Goal: Task Accomplishment & Management: Manage account settings

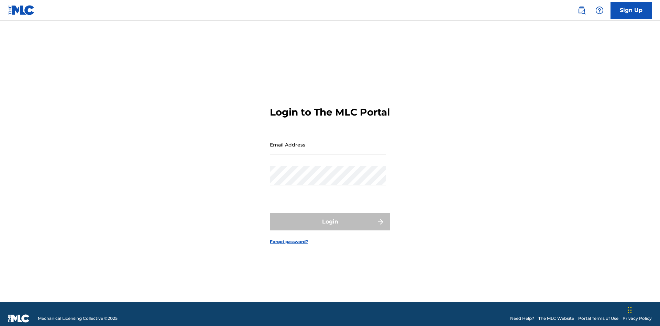
scroll to position [9, 0]
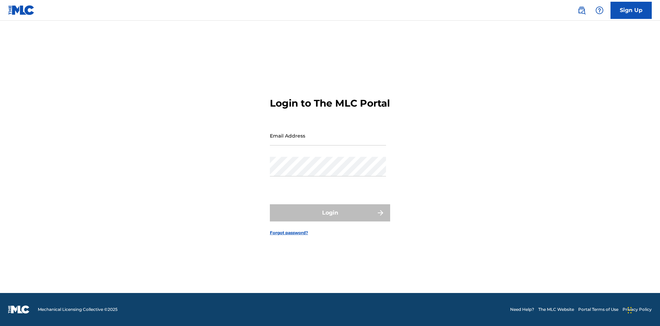
click at [328, 141] on input "Email Address" at bounding box center [328, 136] width 116 height 20
type input "[EMAIL_ADDRESS][DOMAIN_NAME]"
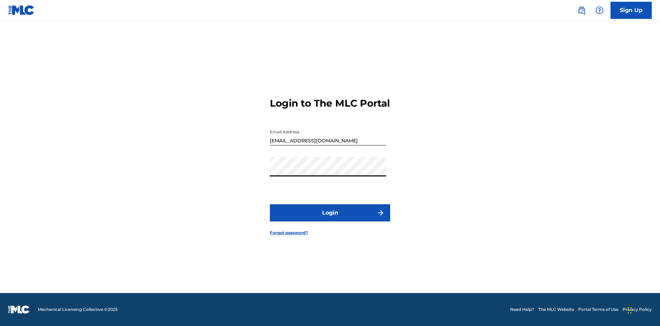
click at [330, 218] on button "Login" at bounding box center [330, 212] width 120 height 17
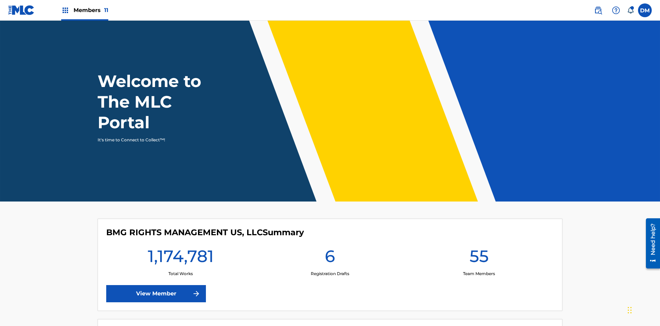
click at [85, 10] on span "Members 11" at bounding box center [91, 10] width 35 height 8
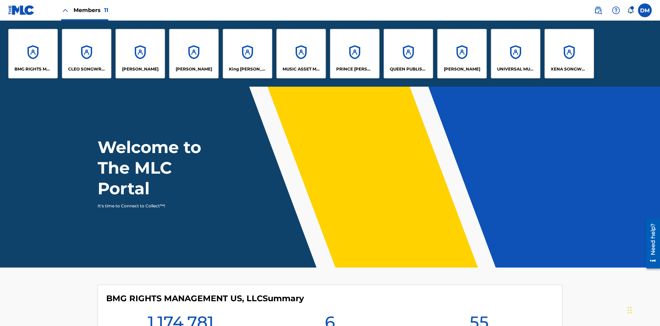
scroll to position [25, 0]
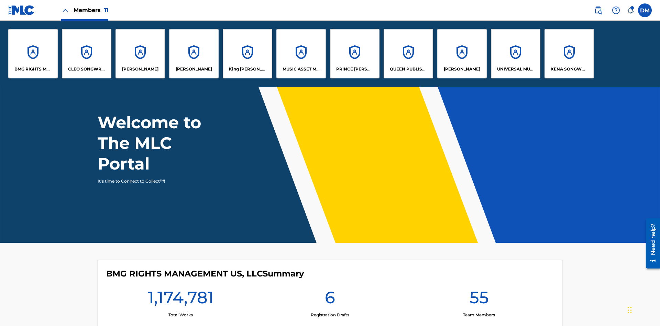
click at [408, 69] on p "QUEEN PUBLISHA" at bounding box center [408, 69] width 37 height 6
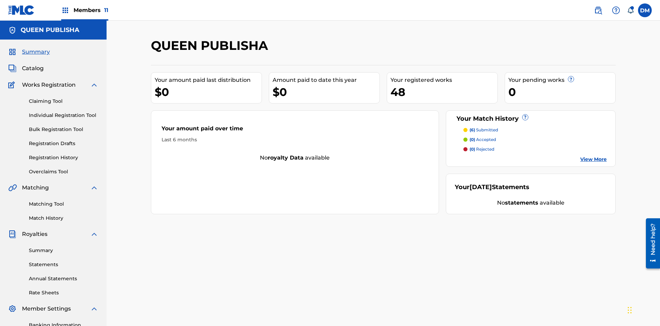
scroll to position [100, 0]
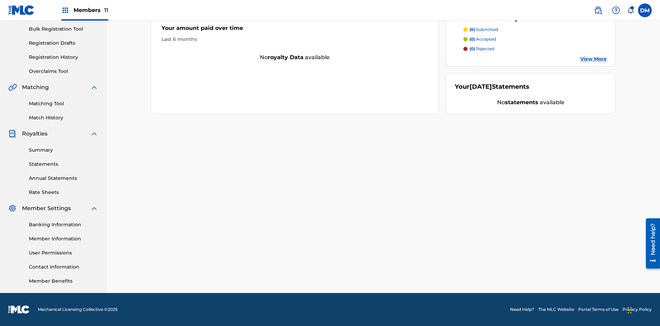
click at [64, 267] on link "Contact Information" at bounding box center [63, 266] width 69 height 7
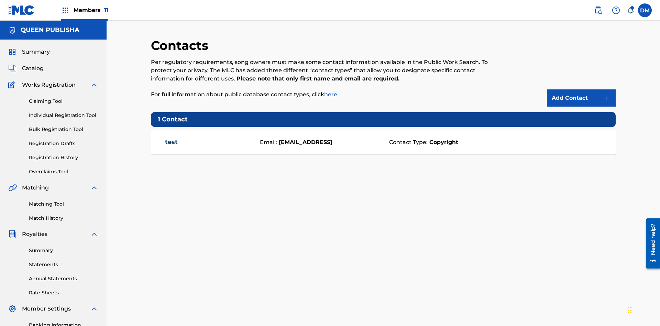
click at [85, 10] on span "Members 11" at bounding box center [91, 10] width 35 height 8
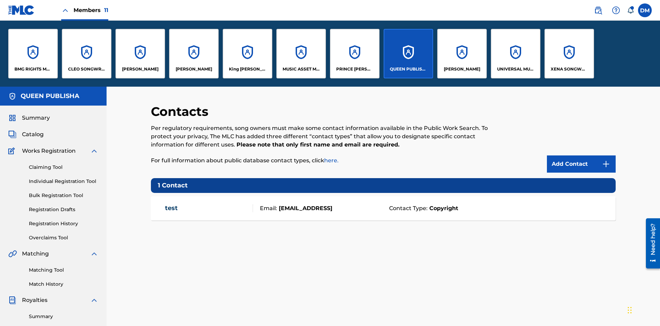
scroll to position [25, 0]
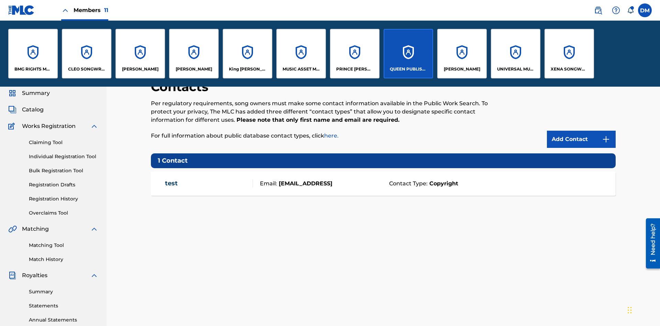
click at [140, 69] on p "[PERSON_NAME]" at bounding box center [140, 69] width 36 height 6
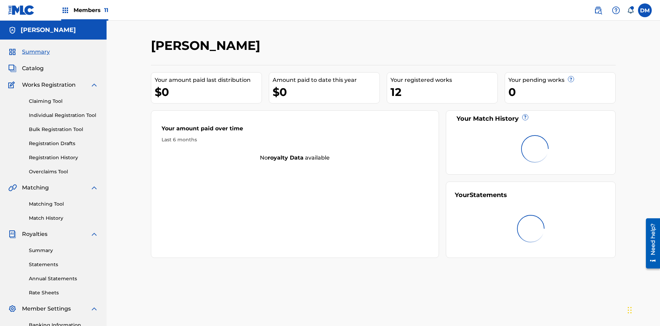
scroll to position [100, 0]
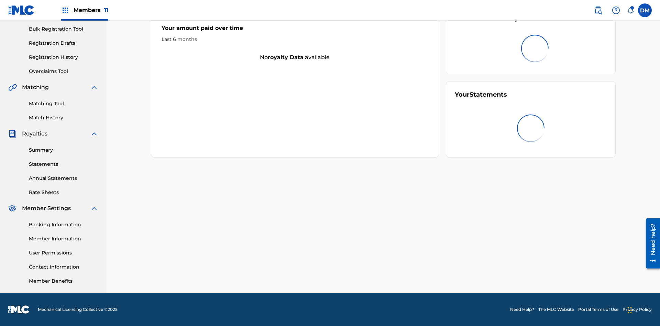
click at [64, 267] on link "Contact Information" at bounding box center [63, 266] width 69 height 7
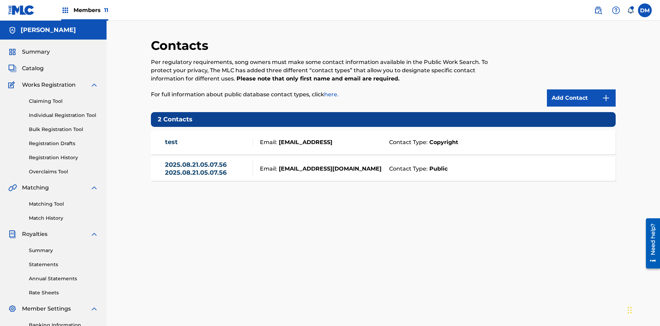
scroll to position [100, 0]
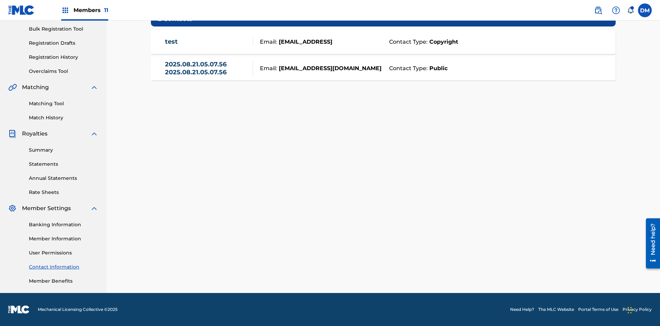
click at [437, 68] on strong "Public" at bounding box center [437, 68] width 20 height 8
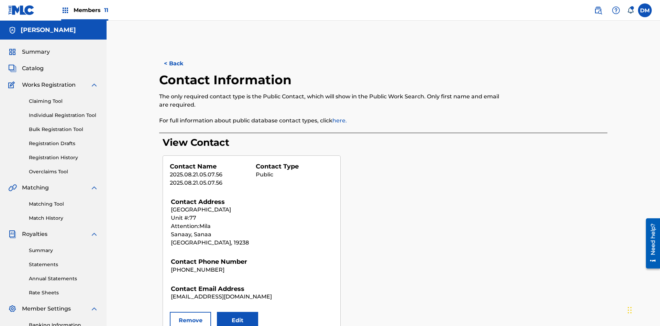
scroll to position [100, 0]
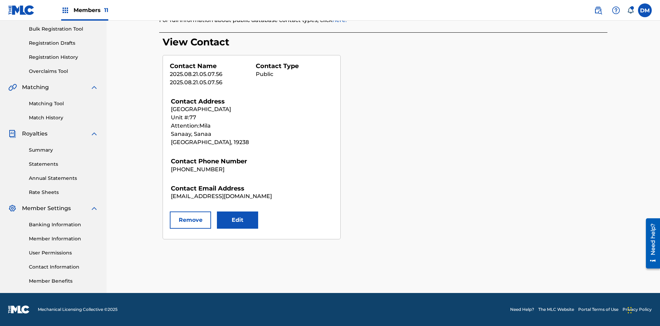
click at [190, 220] on button "Remove" at bounding box center [190, 219] width 41 height 17
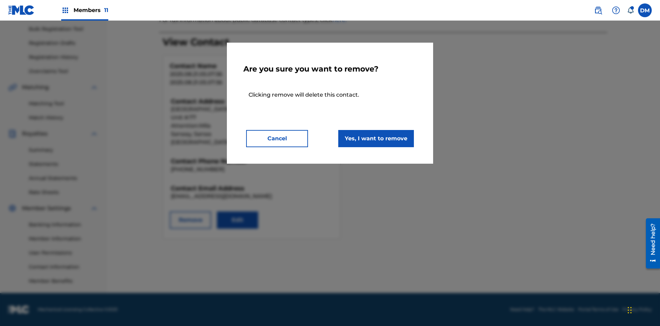
click at [376, 138] on button "Yes, I want to remove" at bounding box center [376, 138] width 76 height 17
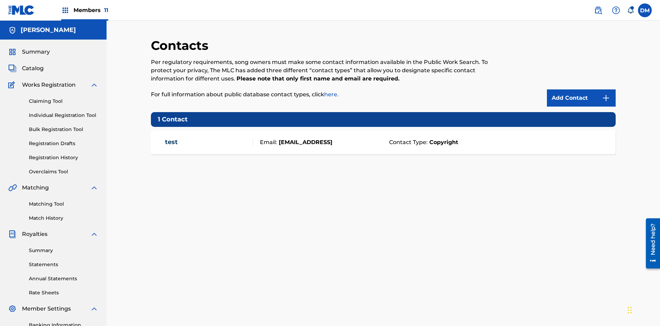
click at [85, 10] on span "Members 11" at bounding box center [91, 10] width 35 height 8
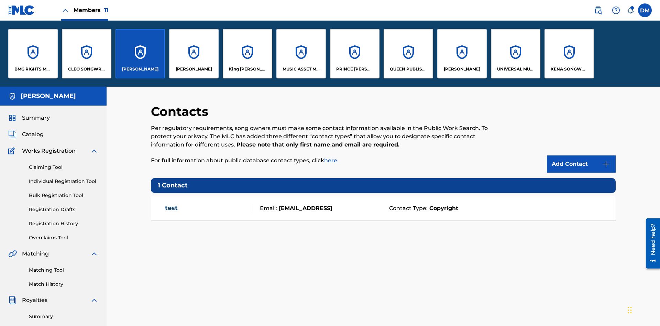
scroll to position [25, 0]
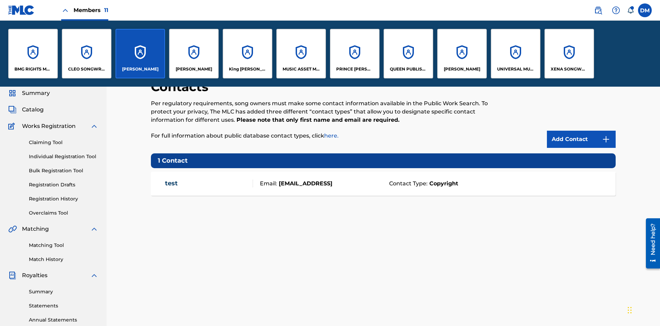
click at [408, 69] on p "QUEEN PUBLISHA" at bounding box center [408, 69] width 37 height 6
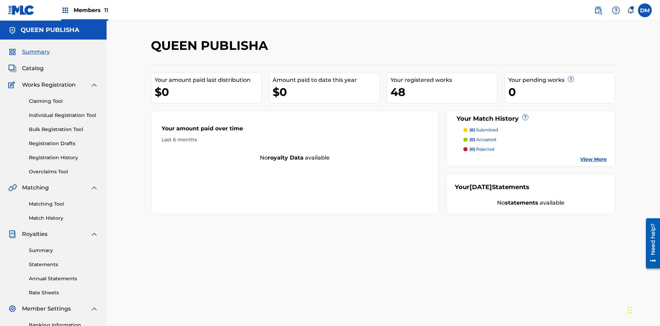
scroll to position [23, 0]
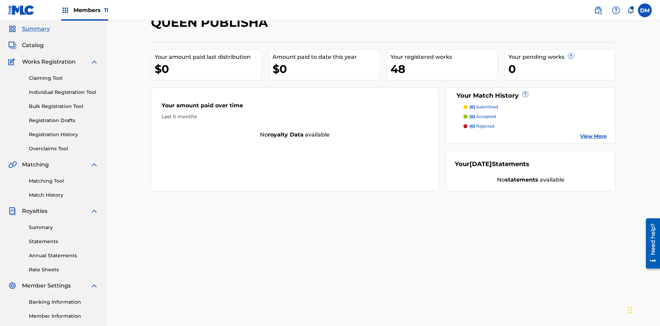
click at [33, 45] on span "Catalog" at bounding box center [33, 45] width 22 height 8
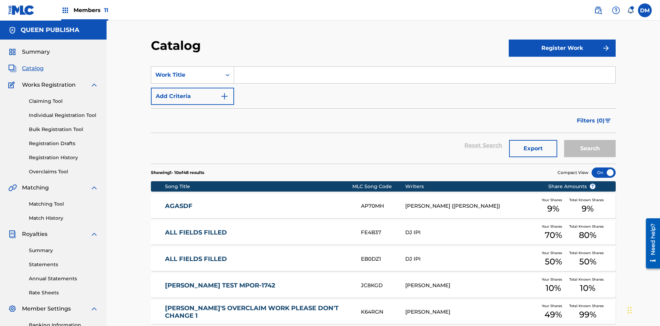
scroll to position [126, 0]
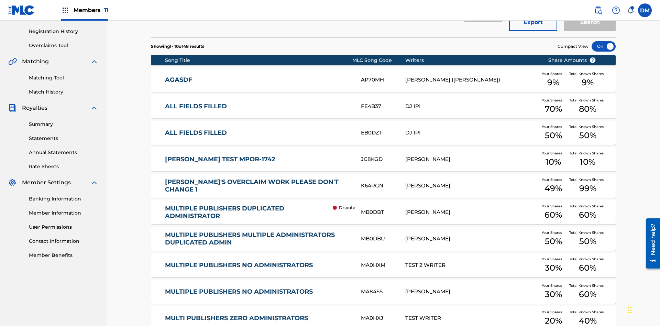
click at [603, 46] on div at bounding box center [603, 46] width 24 height 10
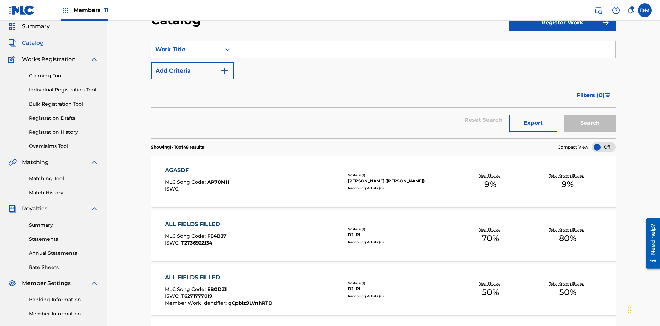
click at [424, 49] on input "Search Form" at bounding box center [424, 49] width 381 height 16
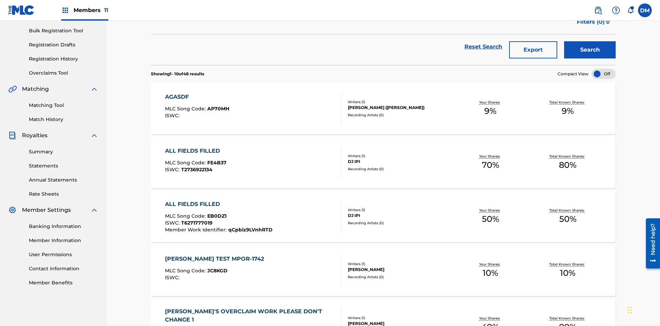
type input "MULTIPLE PUBLISHERS NO ADMINISTRATORS"
click at [589, 50] on button "Search" at bounding box center [590, 49] width 52 height 17
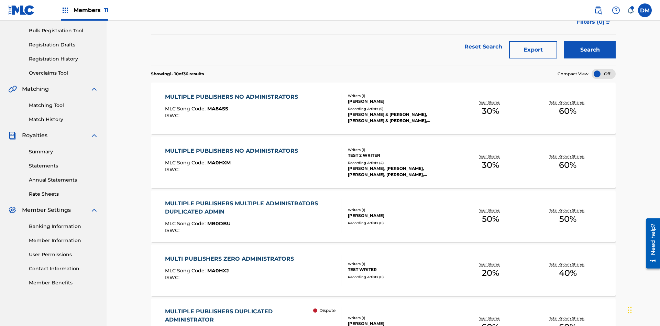
scroll to position [163, 0]
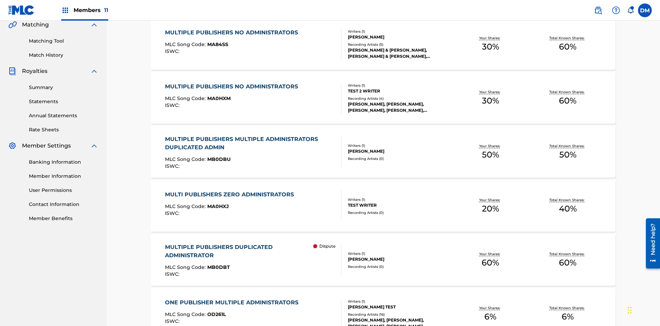
click at [216, 44] on span "MA84SS" at bounding box center [217, 44] width 21 height 6
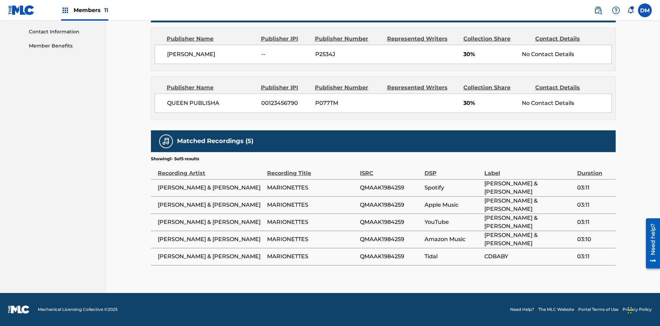
scroll to position [3, 0]
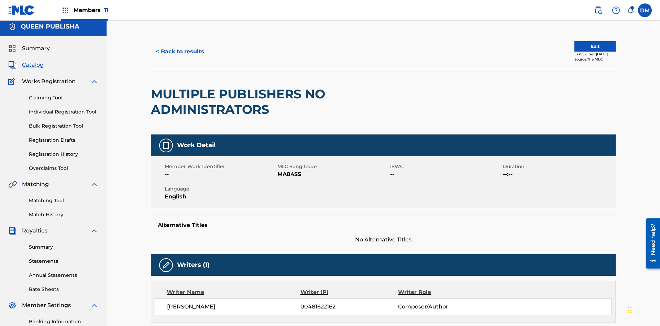
click at [587, 46] on button "Edit" at bounding box center [594, 46] width 41 height 10
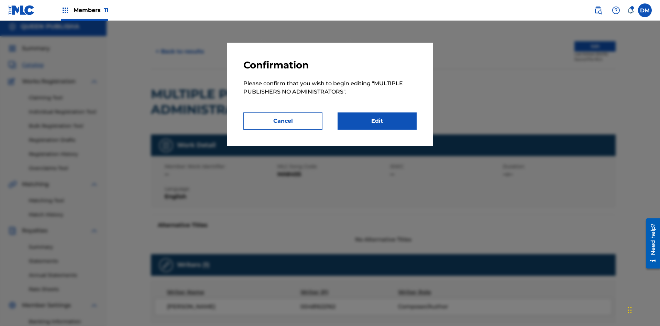
click at [377, 121] on link "Edit" at bounding box center [376, 120] width 79 height 17
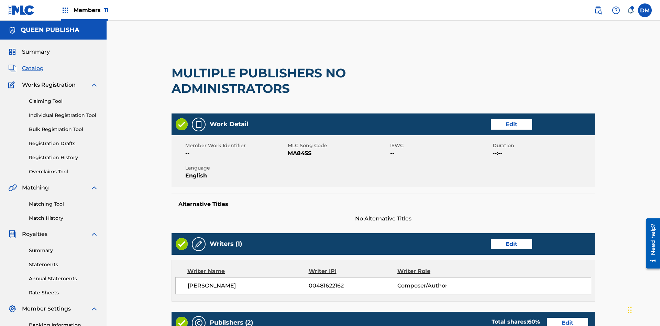
scroll to position [237, 171]
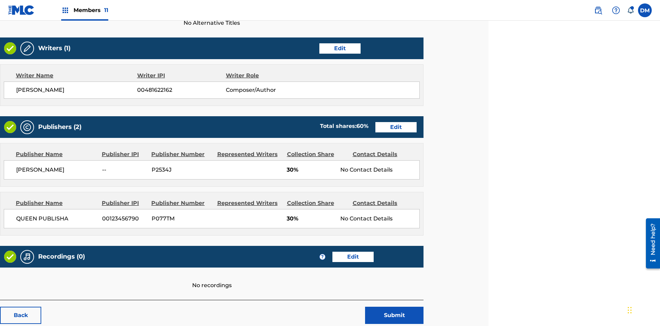
click at [85, 10] on span "Members 11" at bounding box center [91, 10] width 35 height 8
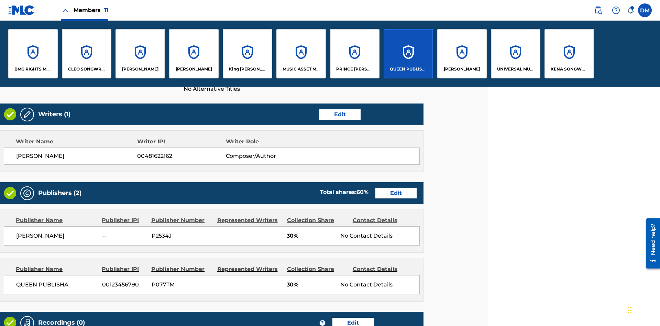
scroll to position [261, 171]
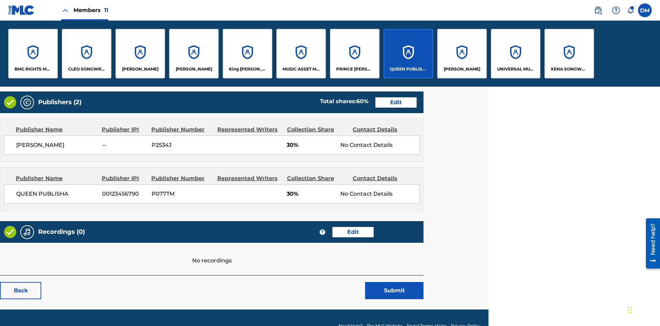
click at [408, 69] on p "QUEEN PUBLISHA" at bounding box center [408, 69] width 37 height 6
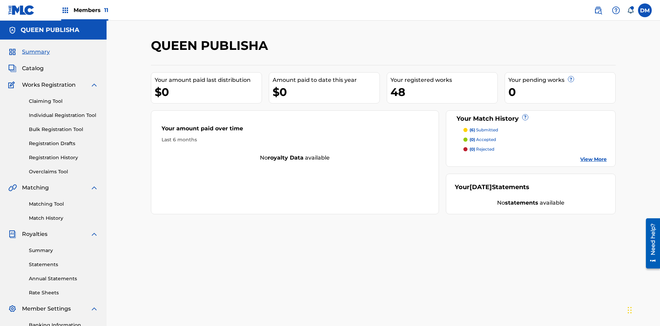
scroll to position [100, 0]
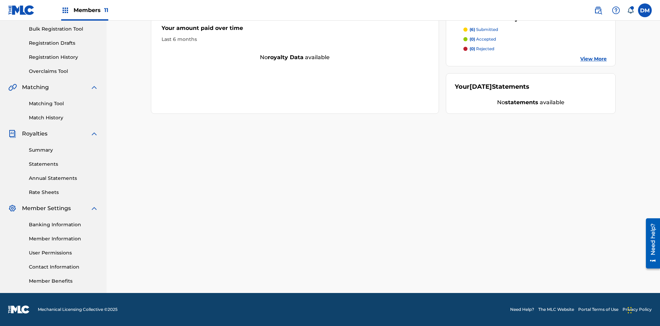
click at [64, 267] on link "Contact Information" at bounding box center [63, 266] width 69 height 7
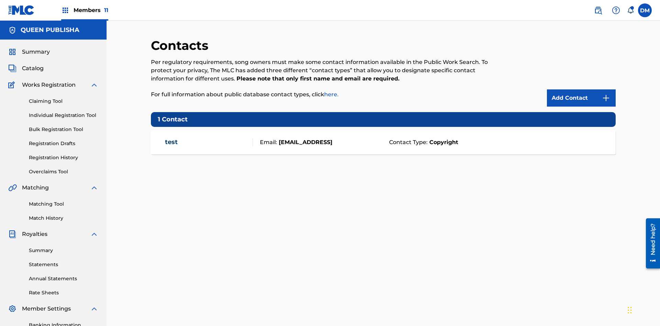
scroll to position [53, 0]
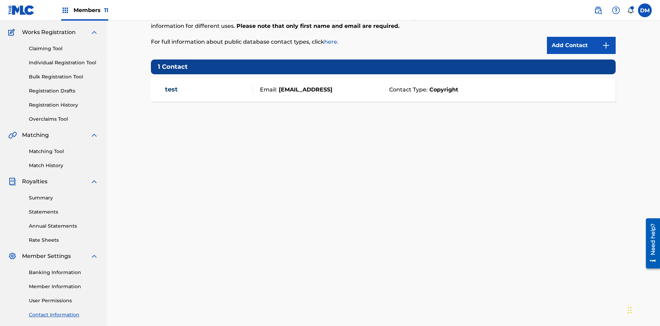
click at [606, 45] on img at bounding box center [606, 45] width 8 height 8
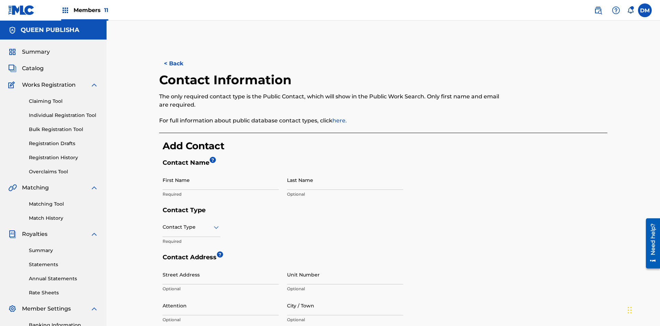
scroll to position [128, 0]
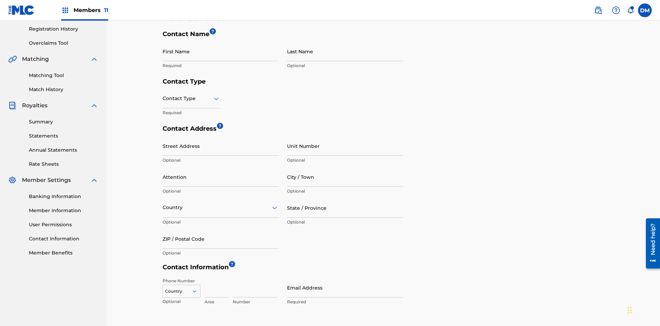
click at [221, 51] on input "First Name" at bounding box center [220, 52] width 116 height 20
type input "2025.08.22.05.21.15"
click at [345, 51] on input "Last Name" at bounding box center [345, 52] width 116 height 20
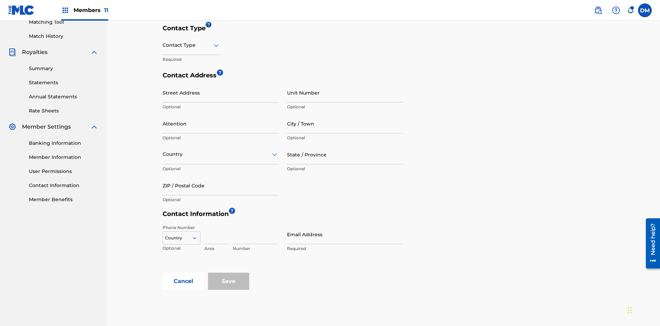
type input "2025.08.22.05.21.15"
click at [163, 45] on input "text" at bounding box center [162, 45] width 1 height 7
click at [191, 63] on div "Public" at bounding box center [191, 62] width 57 height 15
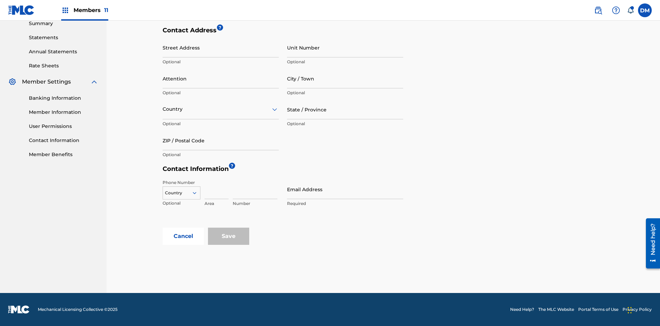
click at [345, 78] on input "City / Town" at bounding box center [345, 79] width 116 height 20
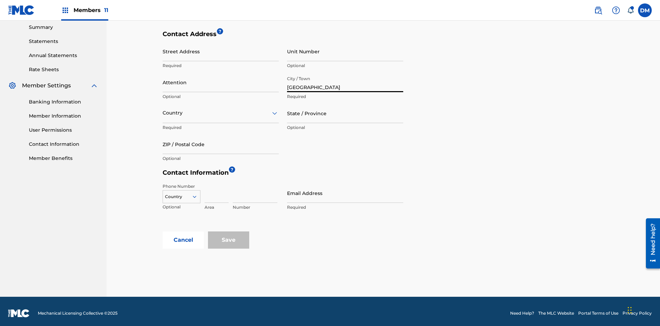
type input "[GEOGRAPHIC_DATA]"
click at [221, 51] on input "Street Address" at bounding box center [220, 52] width 116 height 20
type input "[PERSON_NAME] 13"
click at [345, 51] on input "Unit Number" at bounding box center [345, 52] width 116 height 20
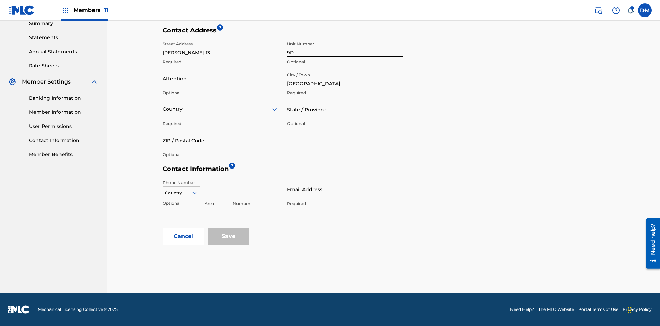
type input "9P"
click at [221, 78] on input "Attention" at bounding box center [220, 79] width 116 height 20
type input "[PERSON_NAME]"
click at [163, 109] on input "text" at bounding box center [162, 108] width 1 height 7
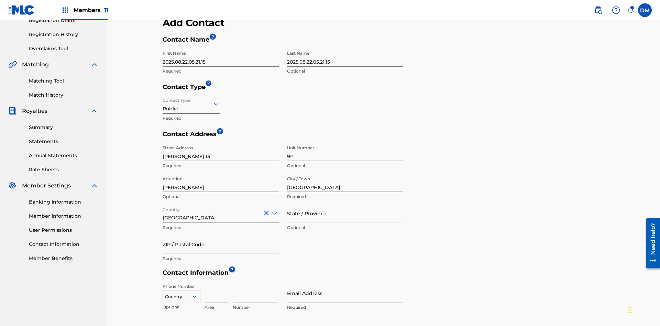
scroll to position [227, 0]
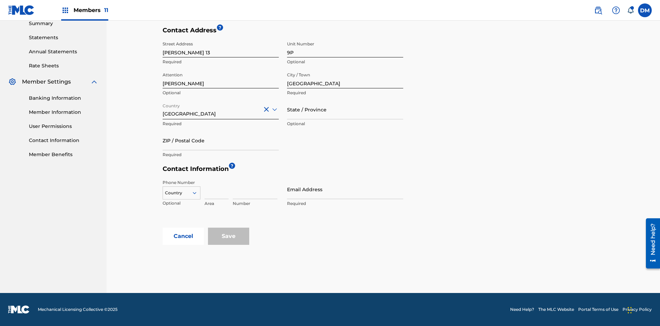
click at [345, 109] on input "State / Province" at bounding box center [345, 110] width 116 height 20
type input "[GEOGRAPHIC_DATA]"
click at [221, 140] on input "ZIP / Postal Code" at bounding box center [220, 141] width 116 height 20
type input "68080"
click at [197, 193] on icon at bounding box center [194, 193] width 6 height 6
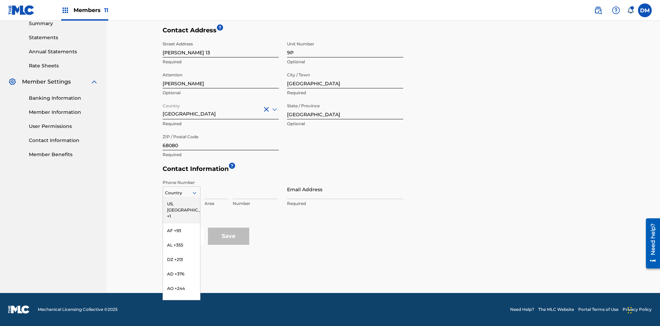
click at [216, 189] on input at bounding box center [216, 189] width 24 height 20
type input "951"
click at [255, 189] on input at bounding box center [255, 189] width 45 height 20
type input "5185312"
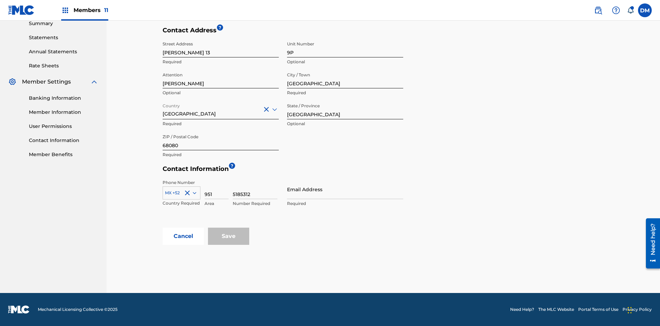
click at [345, 189] on input "Email Address" at bounding box center [345, 189] width 116 height 20
type input "[EMAIL_ADDRESS][DOMAIN_NAME]"
click at [228, 236] on input "Save" at bounding box center [228, 235] width 41 height 17
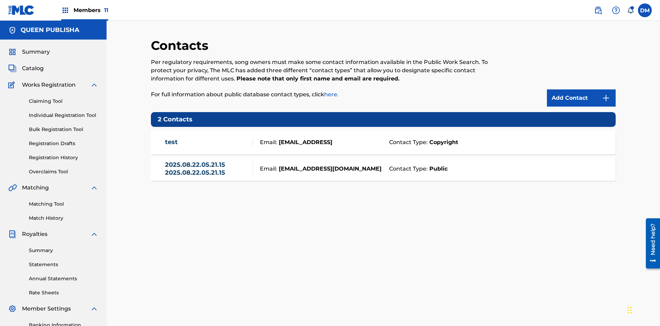
click at [85, 10] on span "Members 11" at bounding box center [91, 10] width 35 height 8
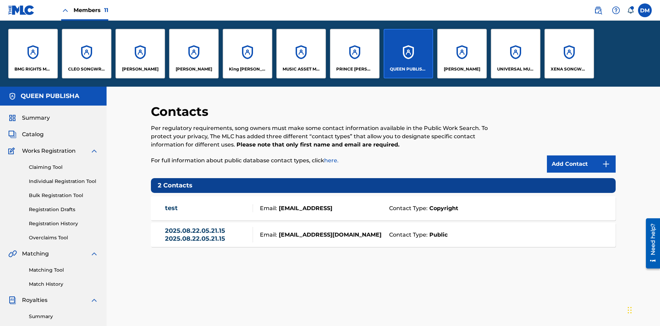
scroll to position [25, 0]
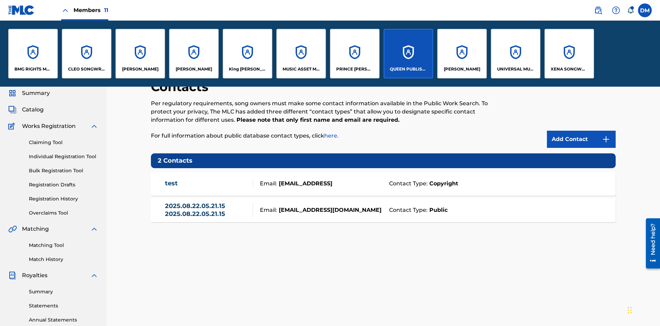
click at [140, 69] on p "[PERSON_NAME]" at bounding box center [140, 69] width 36 height 6
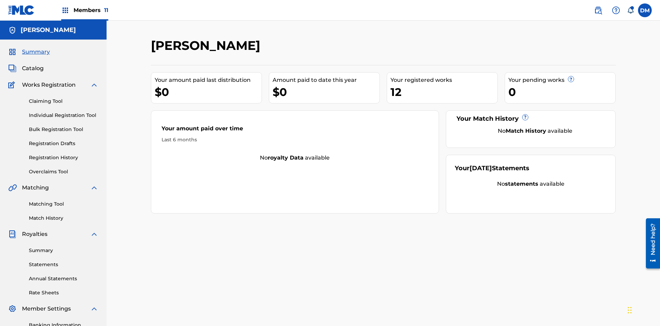
scroll to position [100, 0]
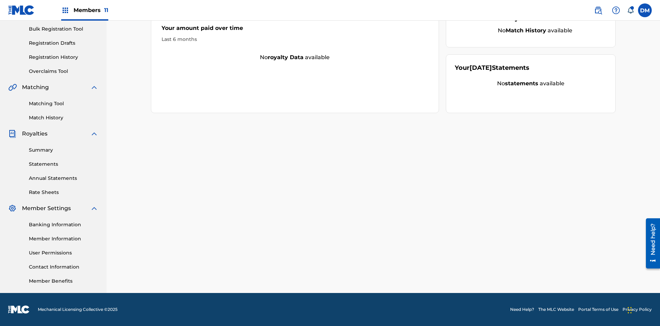
click at [64, 267] on link "Contact Information" at bounding box center [63, 266] width 69 height 7
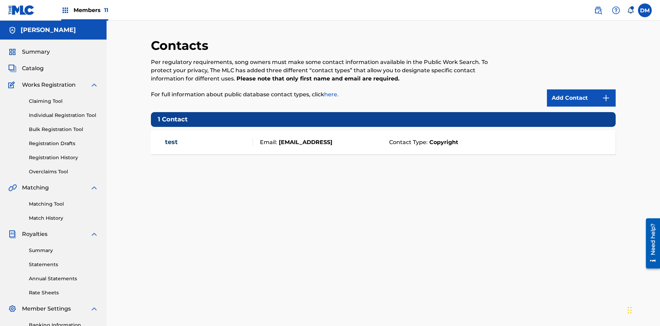
scroll to position [53, 0]
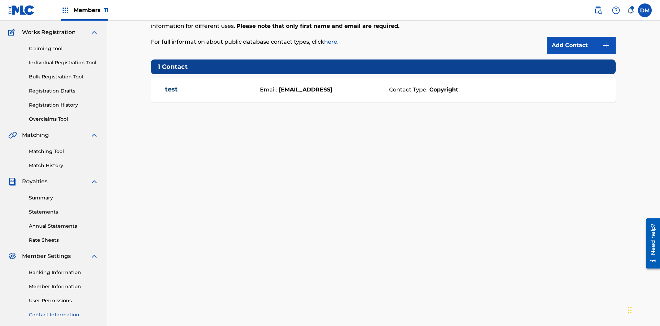
click at [606, 45] on img at bounding box center [606, 45] width 8 height 8
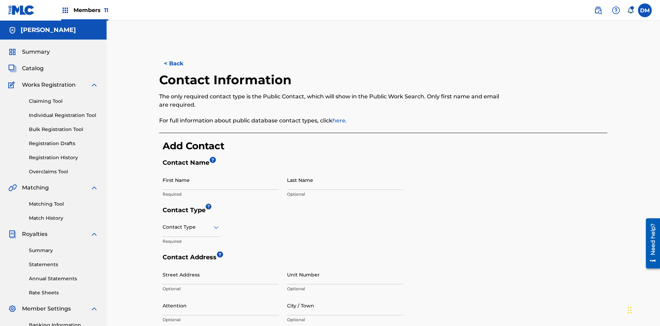
scroll to position [128, 0]
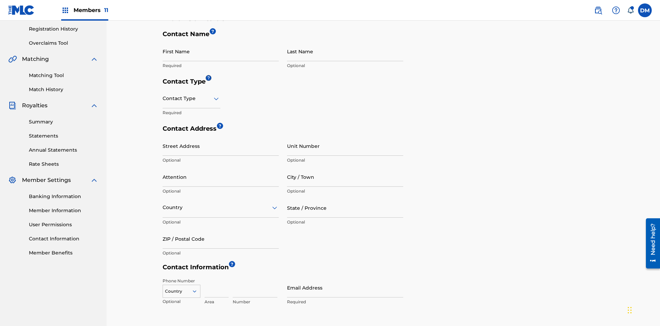
click at [221, 51] on input "First Name" at bounding box center [220, 52] width 116 height 20
type input "2025.08.22.05.22.18"
click at [345, 51] on input "Last Name" at bounding box center [345, 52] width 116 height 20
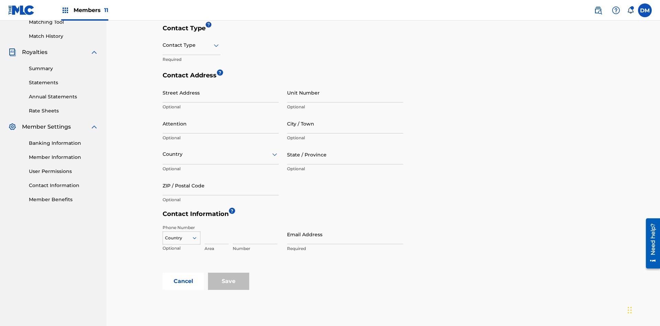
type input "2025.08.22.05.22.18"
click at [163, 45] on input "text" at bounding box center [162, 45] width 1 height 7
click at [191, 63] on div "Public" at bounding box center [191, 62] width 57 height 15
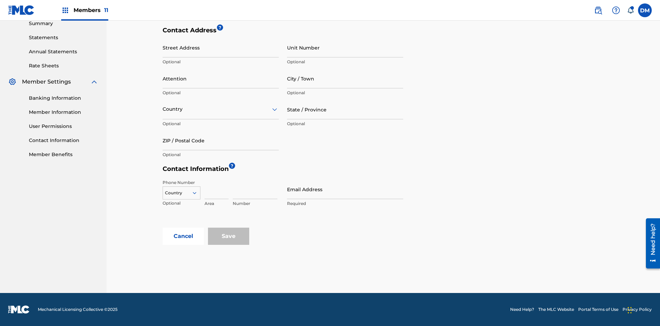
click at [345, 78] on input "City / Town" at bounding box center [345, 79] width 116 height 20
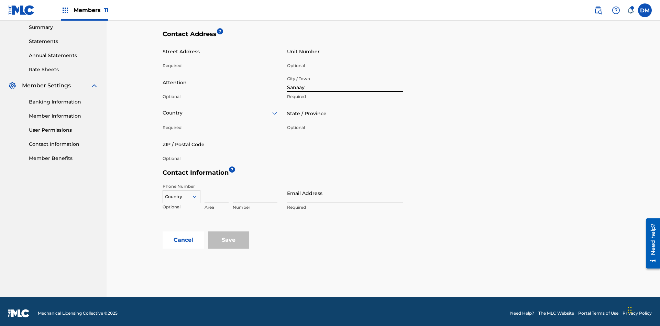
type input "Sanaay"
click at [221, 51] on input "Street Address" at bounding box center [220, 52] width 116 height 20
type input "[GEOGRAPHIC_DATA]"
click at [345, 51] on input "Unit Number" at bounding box center [345, 52] width 116 height 20
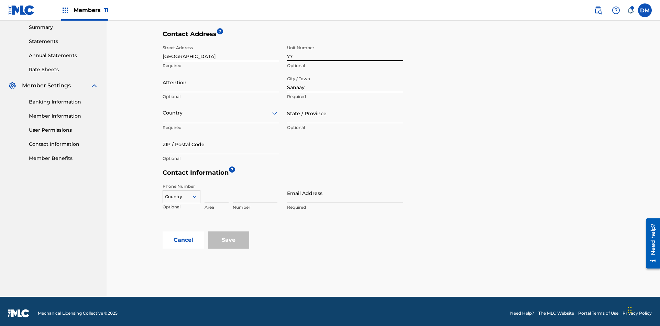
scroll to position [227, 0]
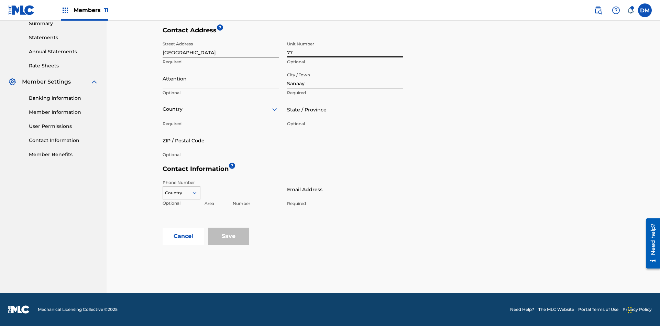
type input "77"
click at [221, 78] on input "Attention" at bounding box center [220, 79] width 116 height 20
type input "Mila"
click at [163, 109] on input "text" at bounding box center [162, 108] width 1 height 7
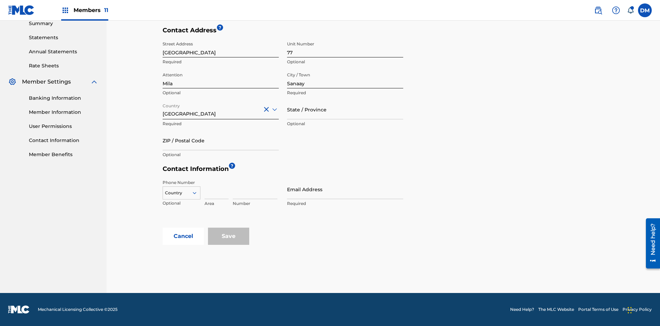
click at [345, 109] on input "State / Province" at bounding box center [345, 110] width 116 height 20
type input "Sanaa"
click at [221, 140] on input "ZIP / Postal Code" at bounding box center [220, 141] width 116 height 20
type input "19238"
click at [197, 193] on icon at bounding box center [194, 193] width 6 height 6
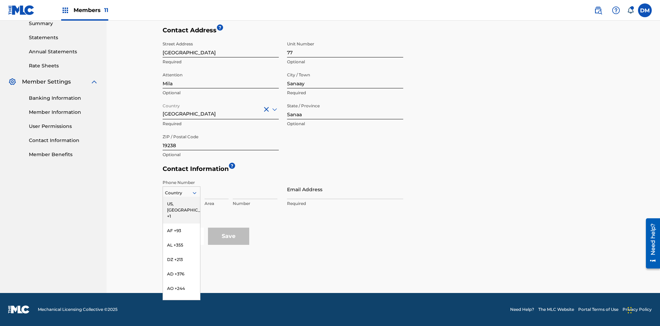
click at [216, 189] on input at bounding box center [216, 189] width 24 height 20
type input "02"
click at [255, 189] on input at bounding box center [255, 189] width 45 height 20
type input "255435"
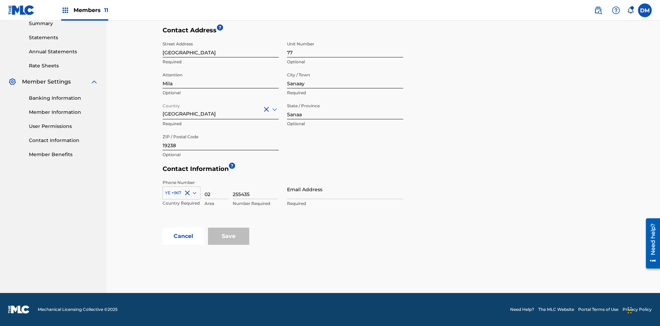
click at [345, 189] on input "Email Address" at bounding box center [345, 189] width 116 height 20
type input "[EMAIL_ADDRESS][DOMAIN_NAME]"
click at [228, 236] on input "Save" at bounding box center [228, 235] width 41 height 17
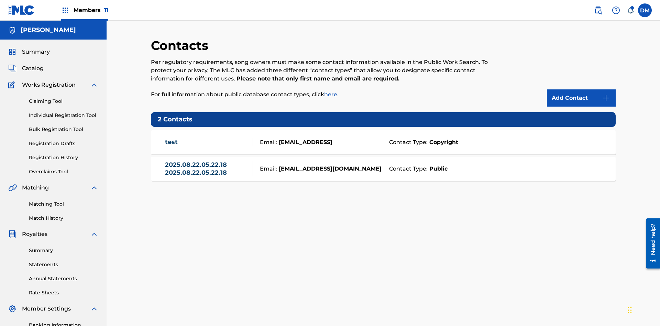
click at [85, 10] on span "Members 11" at bounding box center [91, 10] width 35 height 8
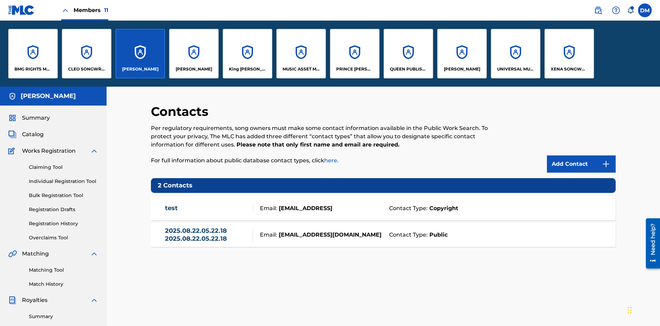
scroll to position [25, 0]
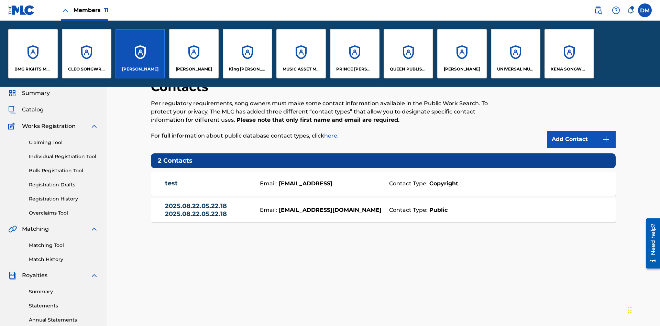
click at [140, 69] on p "[PERSON_NAME]" at bounding box center [140, 69] width 36 height 6
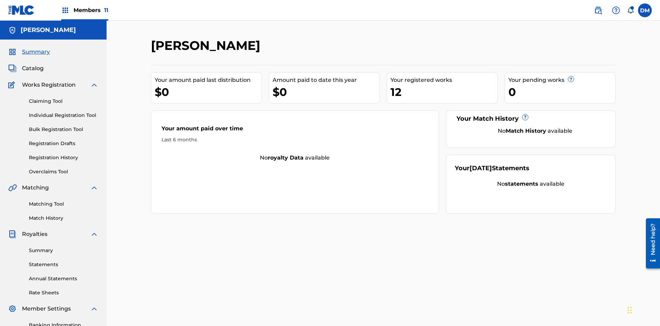
scroll to position [23, 0]
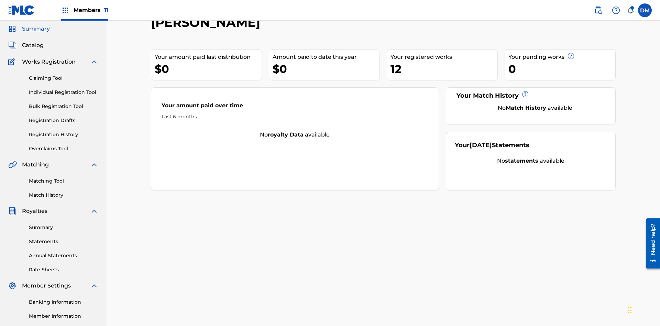
click at [33, 45] on span "Catalog" at bounding box center [33, 45] width 22 height 8
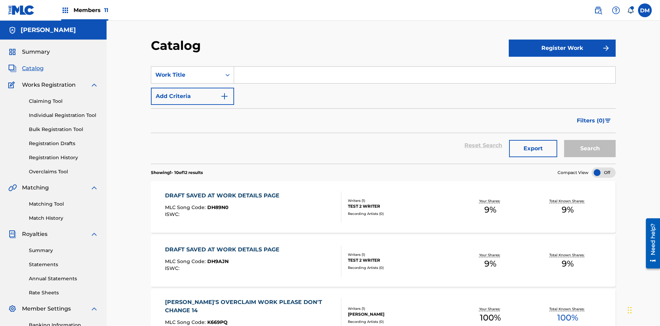
scroll to position [25, 0]
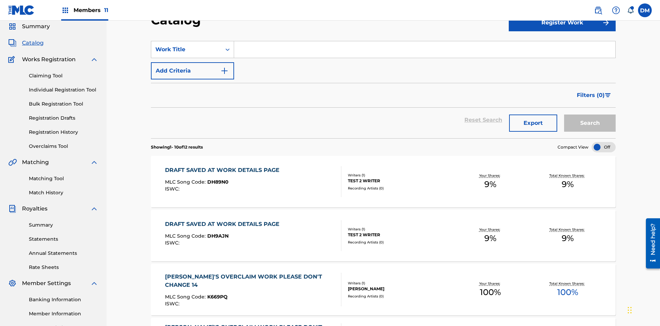
click at [424, 49] on input "Search Form" at bounding box center [424, 49] width 381 height 16
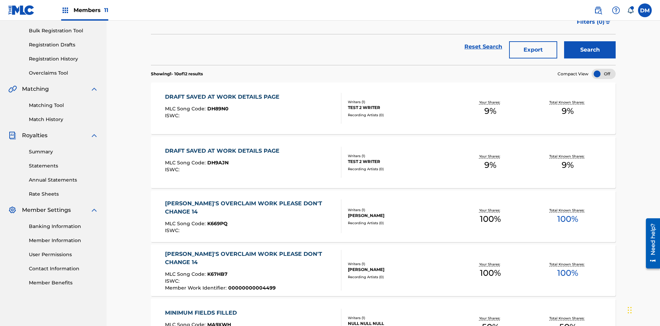
type input "MULTIPLE PUBLISHERS NO ADMINISTRATORS"
click at [589, 50] on button "Search" at bounding box center [590, 49] width 52 height 17
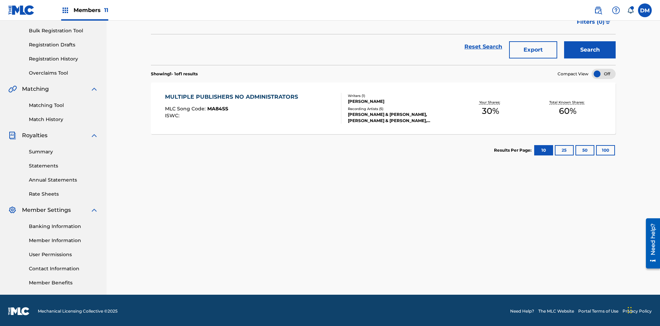
scroll to position [100, 0]
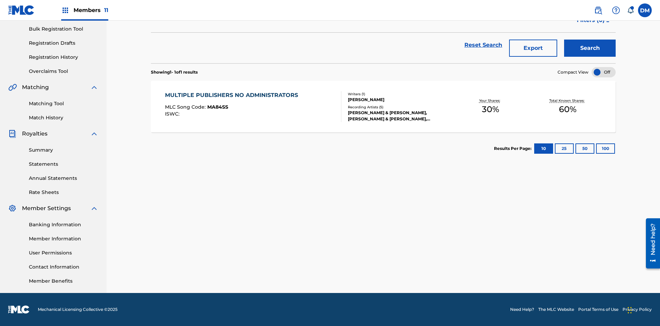
click at [216, 107] on span "MA84SS" at bounding box center [217, 107] width 21 height 6
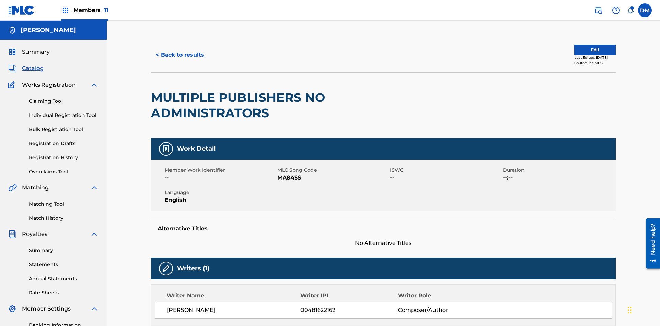
scroll to position [344, 0]
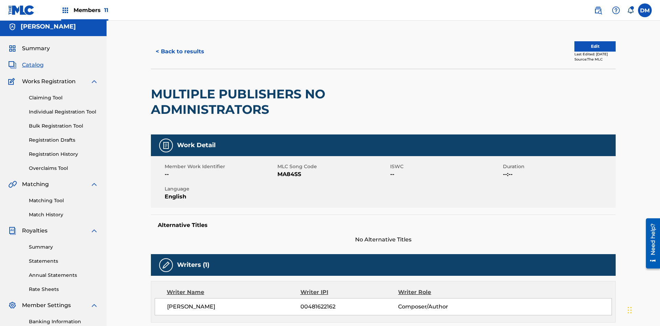
click at [587, 46] on button "Edit" at bounding box center [594, 46] width 41 height 10
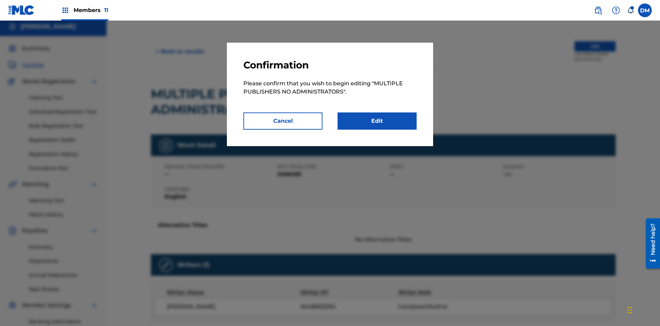
scroll to position [75, 0]
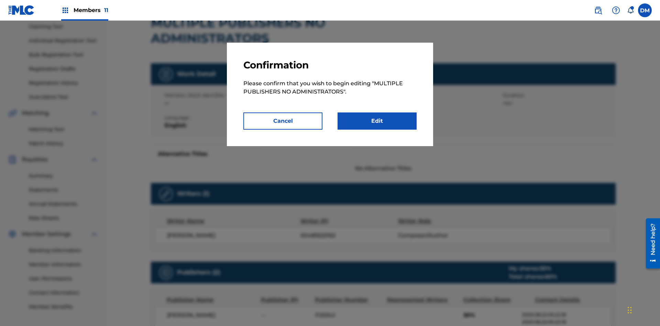
click at [377, 121] on link "Edit" at bounding box center [376, 120] width 79 height 17
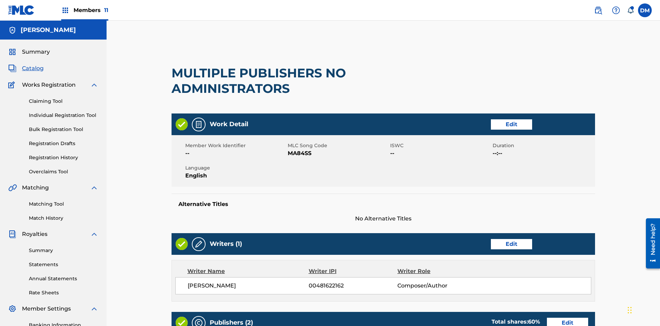
scroll to position [320, 171]
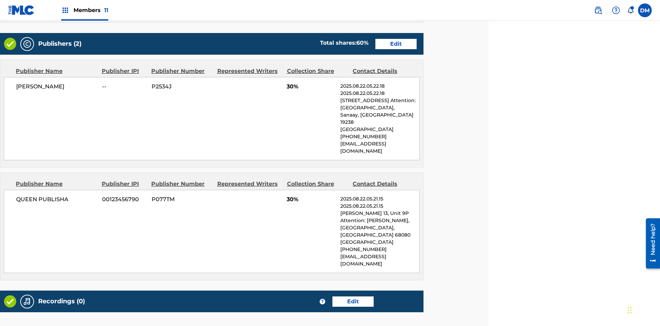
click at [85, 10] on span "Members 11" at bounding box center [91, 10] width 35 height 8
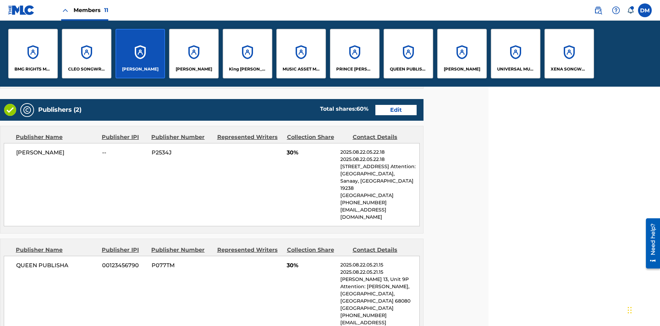
scroll to position [345, 171]
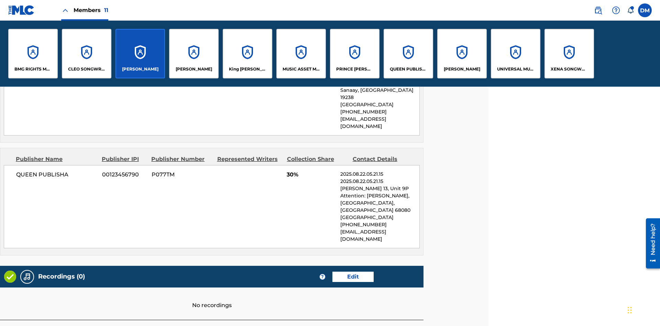
click at [408, 69] on p "QUEEN PUBLISHA" at bounding box center [408, 69] width 37 height 6
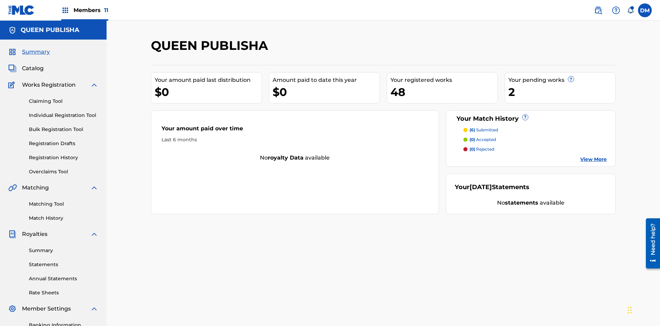
scroll to position [23, 0]
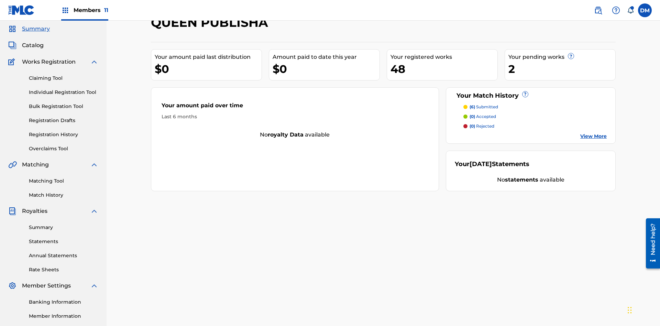
click at [33, 45] on span "Catalog" at bounding box center [33, 45] width 22 height 8
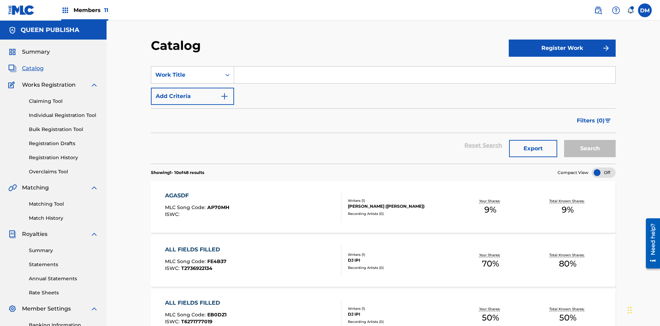
scroll to position [25, 0]
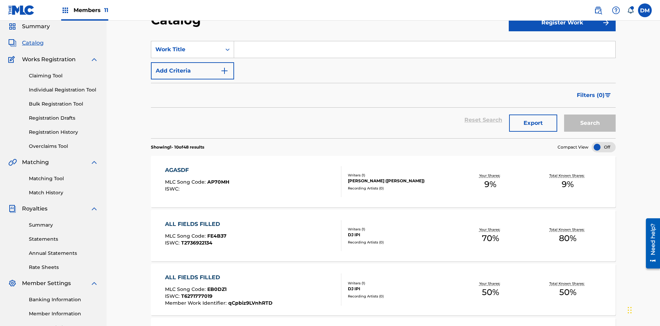
click at [424, 49] on input "Search Form" at bounding box center [424, 49] width 381 height 16
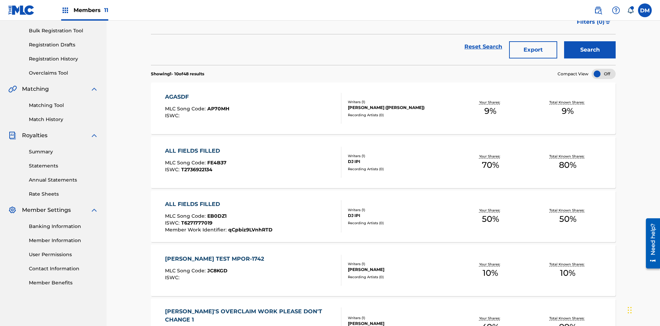
type input "MULTIPLE PUBLISHERS DUPLICATED ADMINISTRATOR"
click at [589, 50] on button "Search" at bounding box center [590, 49] width 52 height 17
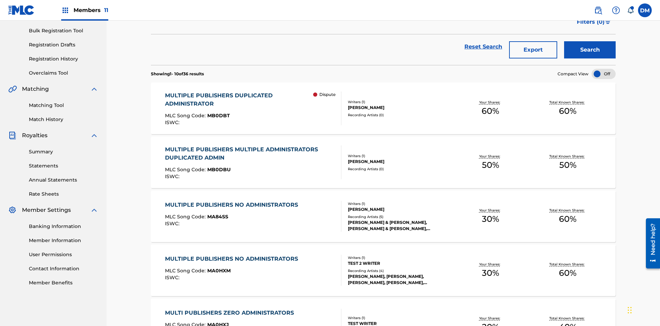
scroll to position [170, 0]
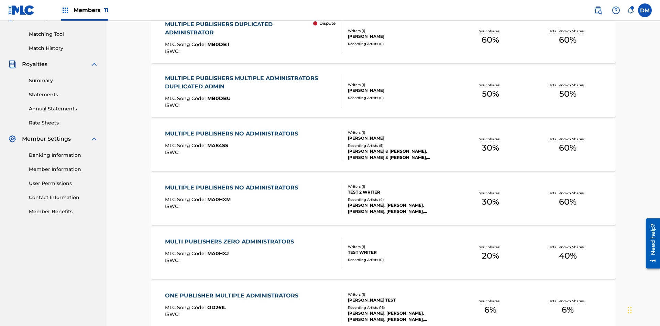
click at [217, 44] on span "MB0DBT" at bounding box center [218, 44] width 23 height 6
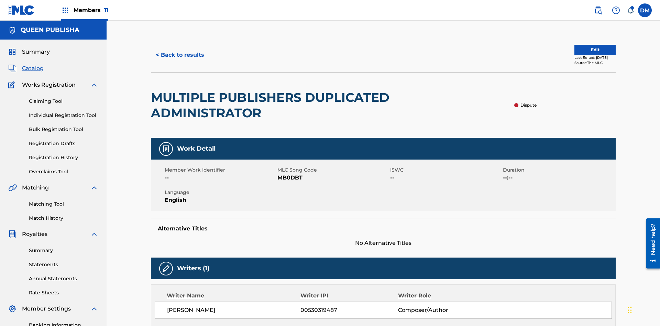
scroll to position [352, 0]
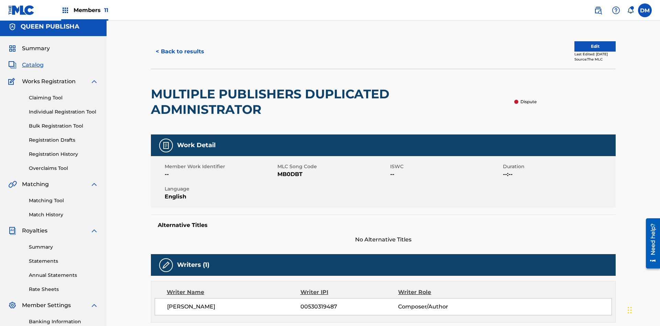
click at [581, 46] on button "Edit" at bounding box center [594, 46] width 41 height 10
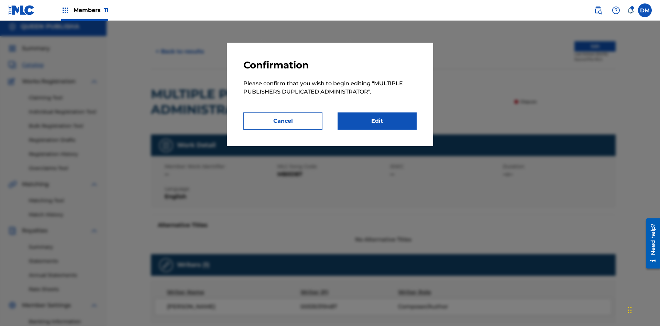
scroll to position [75, 0]
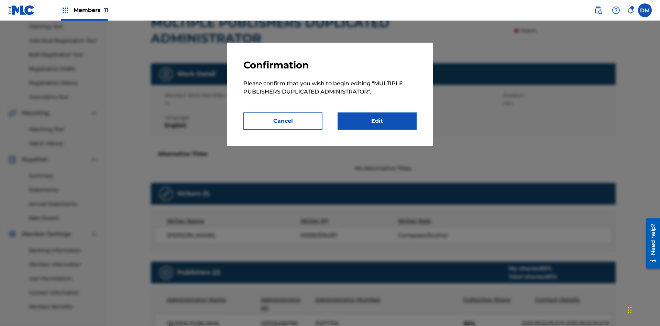
click at [377, 121] on link "Edit" at bounding box center [376, 120] width 79 height 17
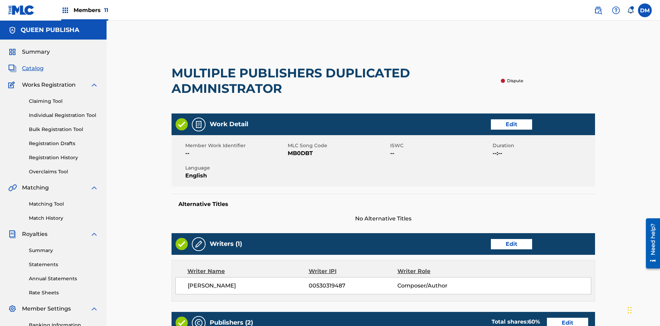
scroll to position [328, 171]
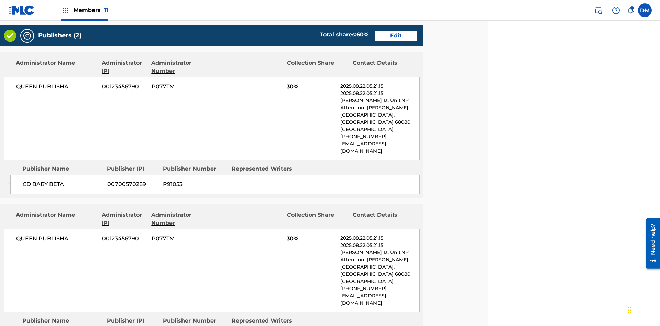
click at [85, 10] on span "Members 11" at bounding box center [91, 10] width 35 height 8
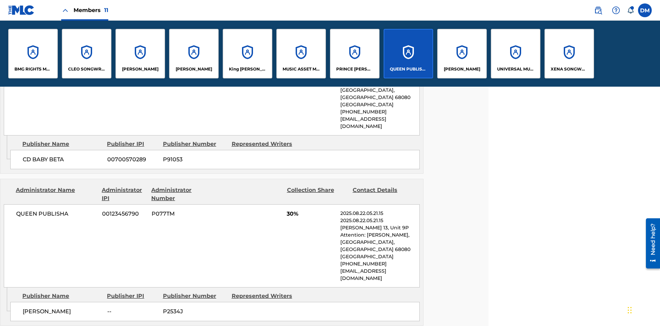
click at [408, 69] on p "QUEEN PUBLISHA" at bounding box center [408, 69] width 37 height 6
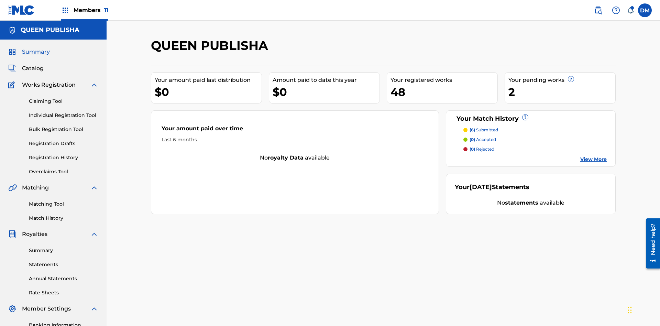
scroll to position [100, 0]
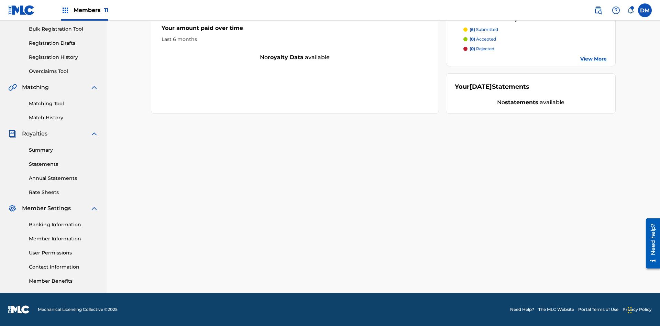
click at [64, 267] on link "Contact Information" at bounding box center [63, 266] width 69 height 7
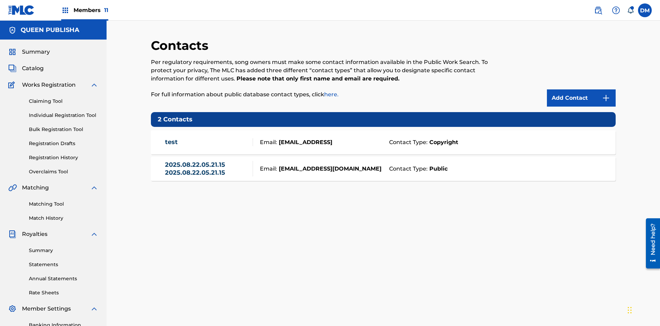
scroll to position [100, 0]
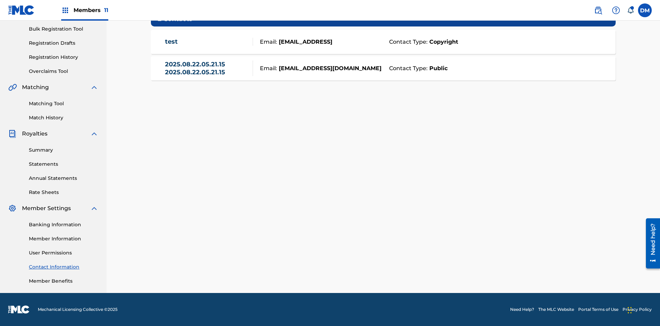
click at [437, 68] on strong "Public" at bounding box center [437, 68] width 20 height 8
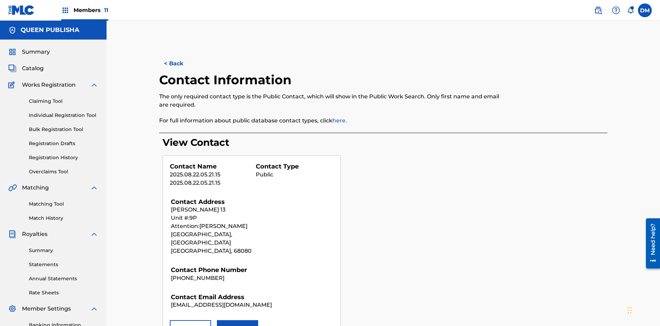
scroll to position [100, 0]
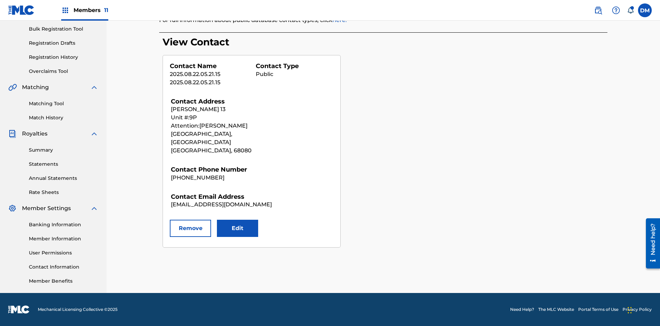
click at [190, 220] on button "Remove" at bounding box center [190, 228] width 41 height 17
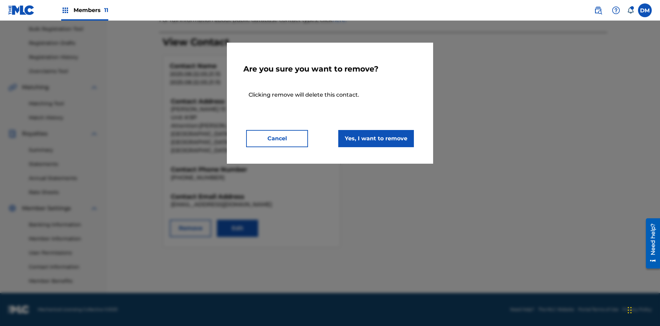
click at [376, 138] on button "Yes, I want to remove" at bounding box center [376, 138] width 76 height 17
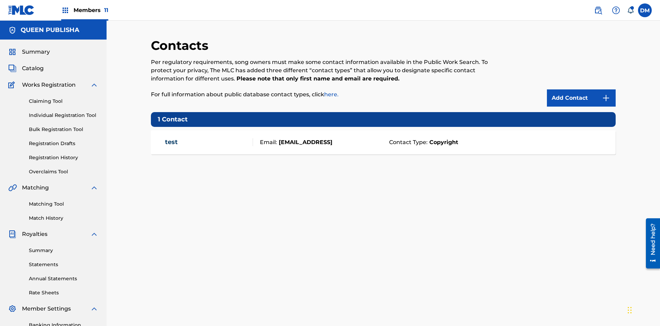
click at [85, 10] on span "Members 11" at bounding box center [91, 10] width 35 height 8
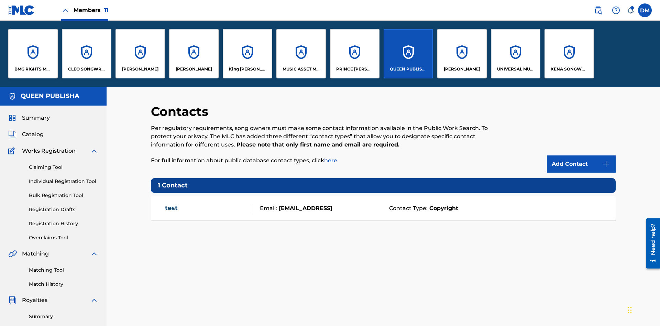
scroll to position [25, 0]
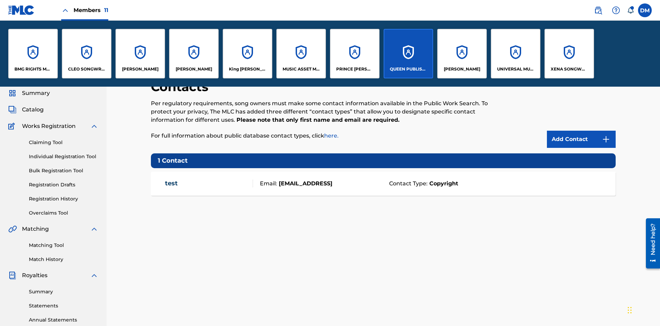
click at [408, 69] on p "QUEEN PUBLISHA" at bounding box center [408, 69] width 37 height 6
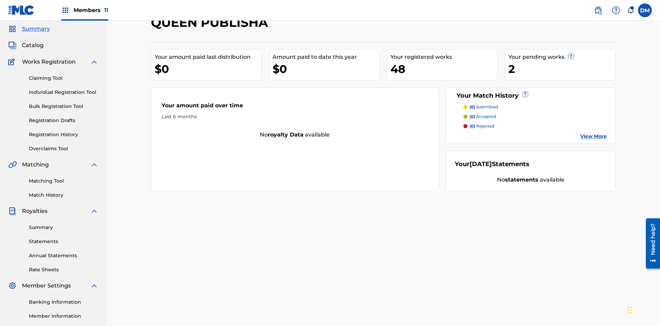
click at [33, 45] on span "Catalog" at bounding box center [33, 45] width 22 height 8
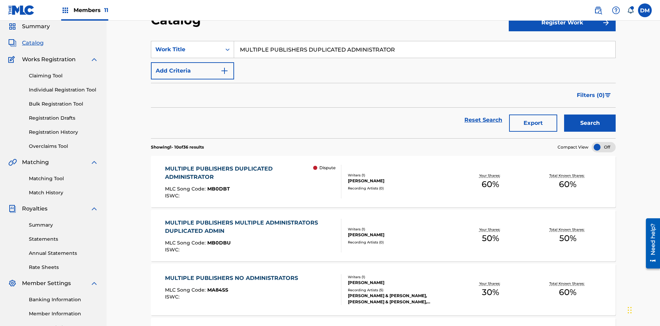
click at [424, 49] on input "MULTIPLE PUBLISHERS DUPLICATED ADMINISTRATOR" at bounding box center [424, 49] width 381 height 16
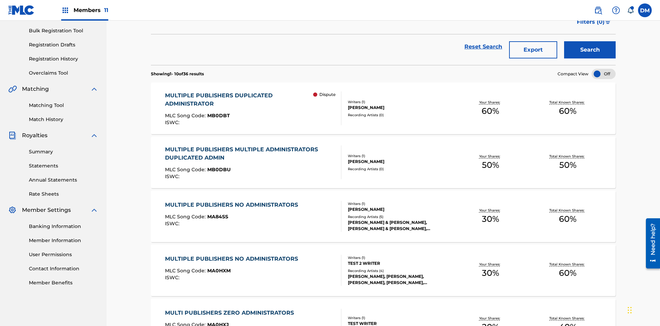
type input "MULTIPLE PUBLISHERS DUPLICATED ADMINISTRATOR"
click at [589, 50] on button "Search" at bounding box center [590, 49] width 52 height 17
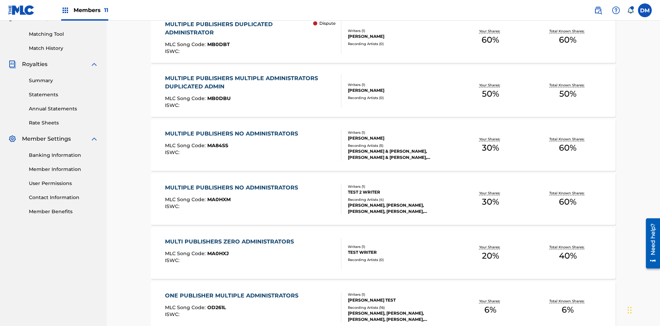
click at [217, 44] on span "MB0DBT" at bounding box center [218, 44] width 23 height 6
